Goal: Information Seeking & Learning: Check status

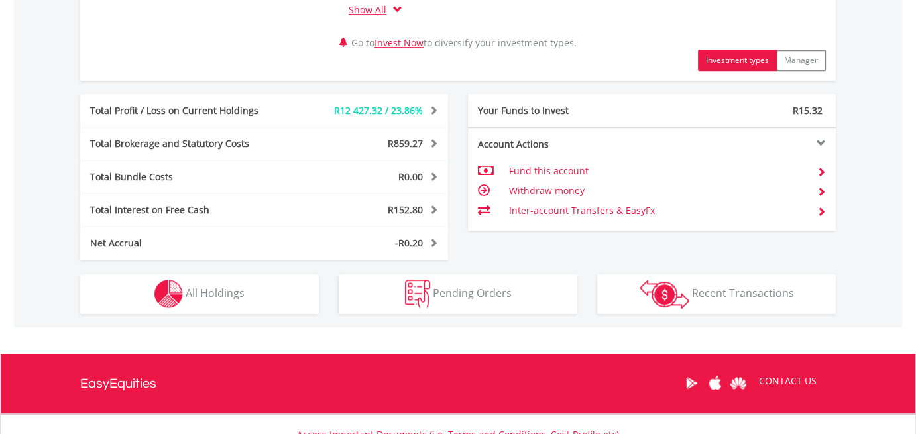
scroll to position [683, 0]
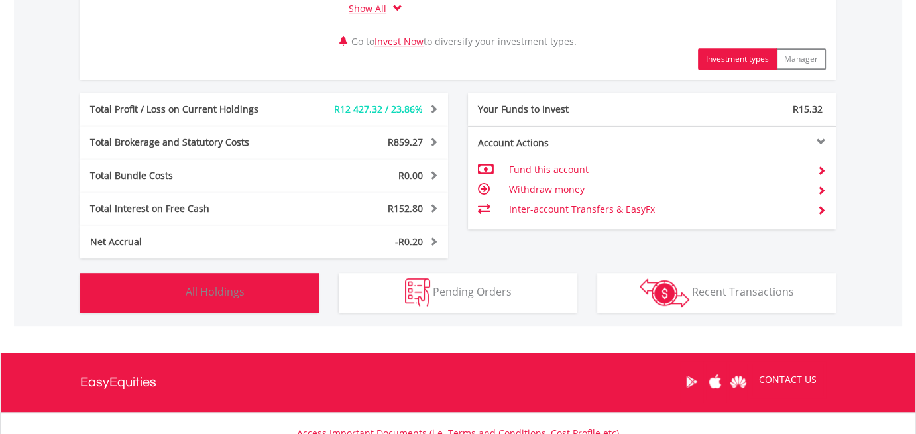
click at [266, 290] on button "Holdings All Holdings" at bounding box center [199, 293] width 239 height 40
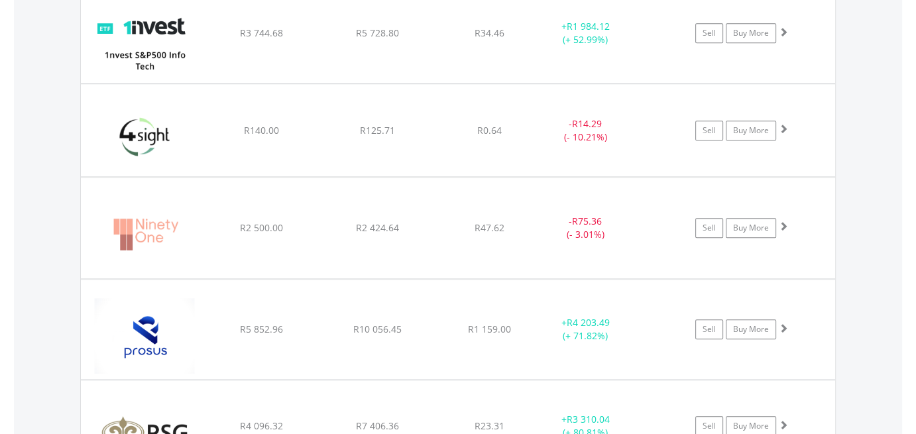
scroll to position [1119, 0]
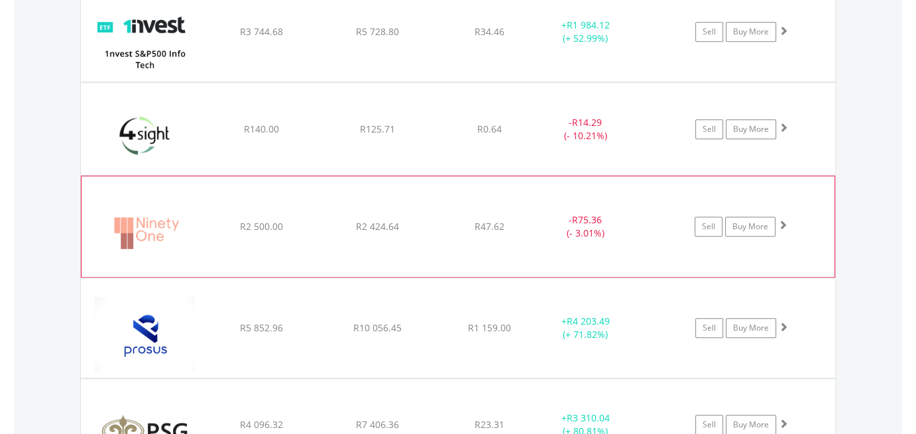
click at [231, 225] on div "R2 500.00" at bounding box center [261, 226] width 113 height 13
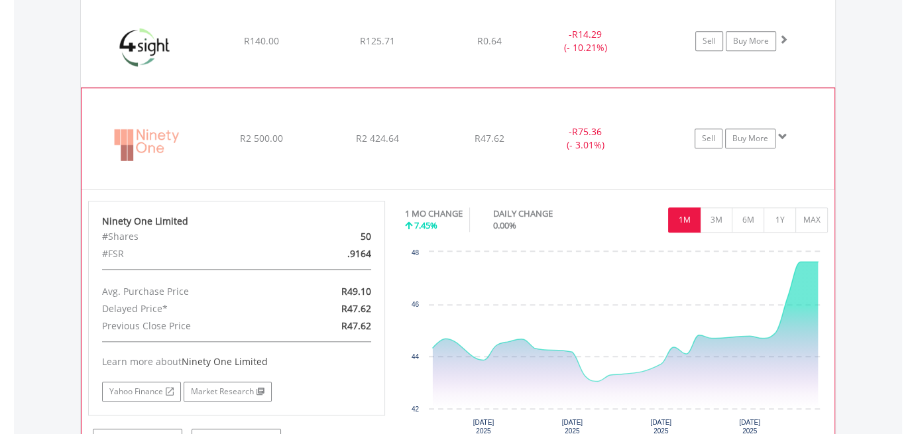
scroll to position [1212, 0]
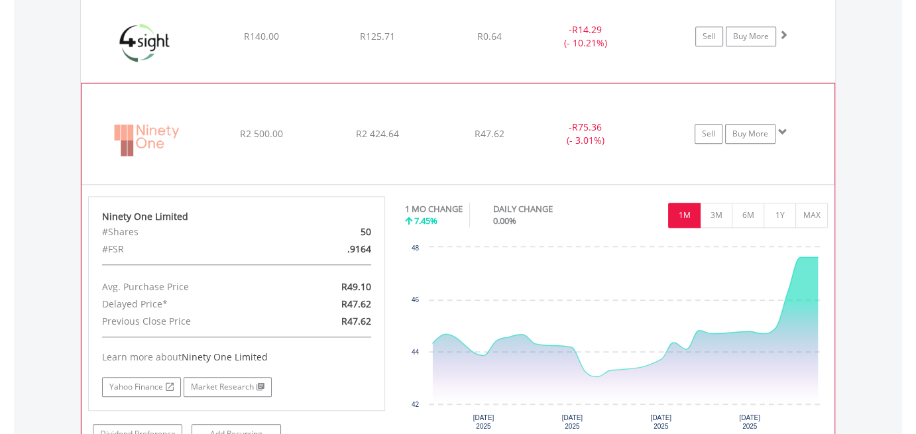
click at [231, 110] on div "﻿ Ninety One Limited R2 500.00 R2 424.64 R47.62 - R75.36 (- 3.01%) Sell Buy More" at bounding box center [458, 133] width 753 height 101
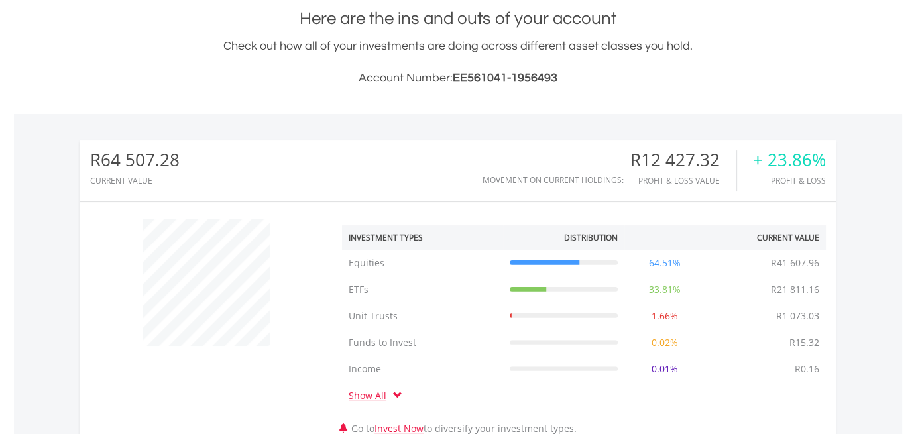
scroll to position [0, 0]
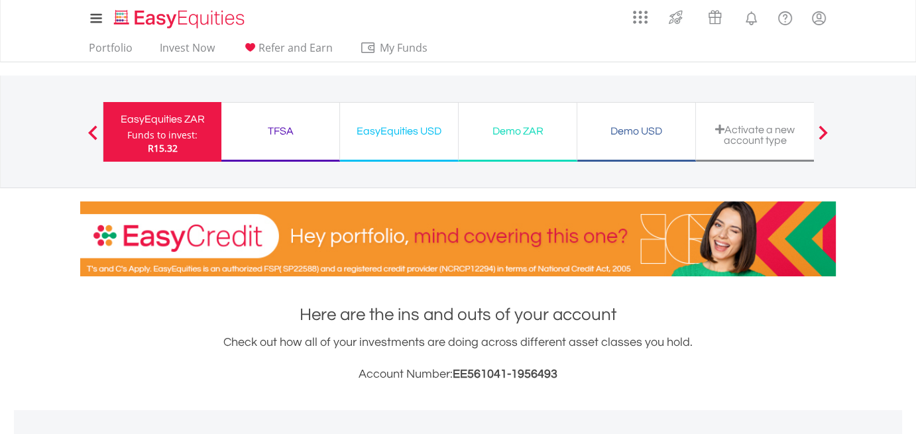
click at [376, 129] on div "EasyEquities USD" at bounding box center [399, 131] width 102 height 19
